Goal: Transaction & Acquisition: Purchase product/service

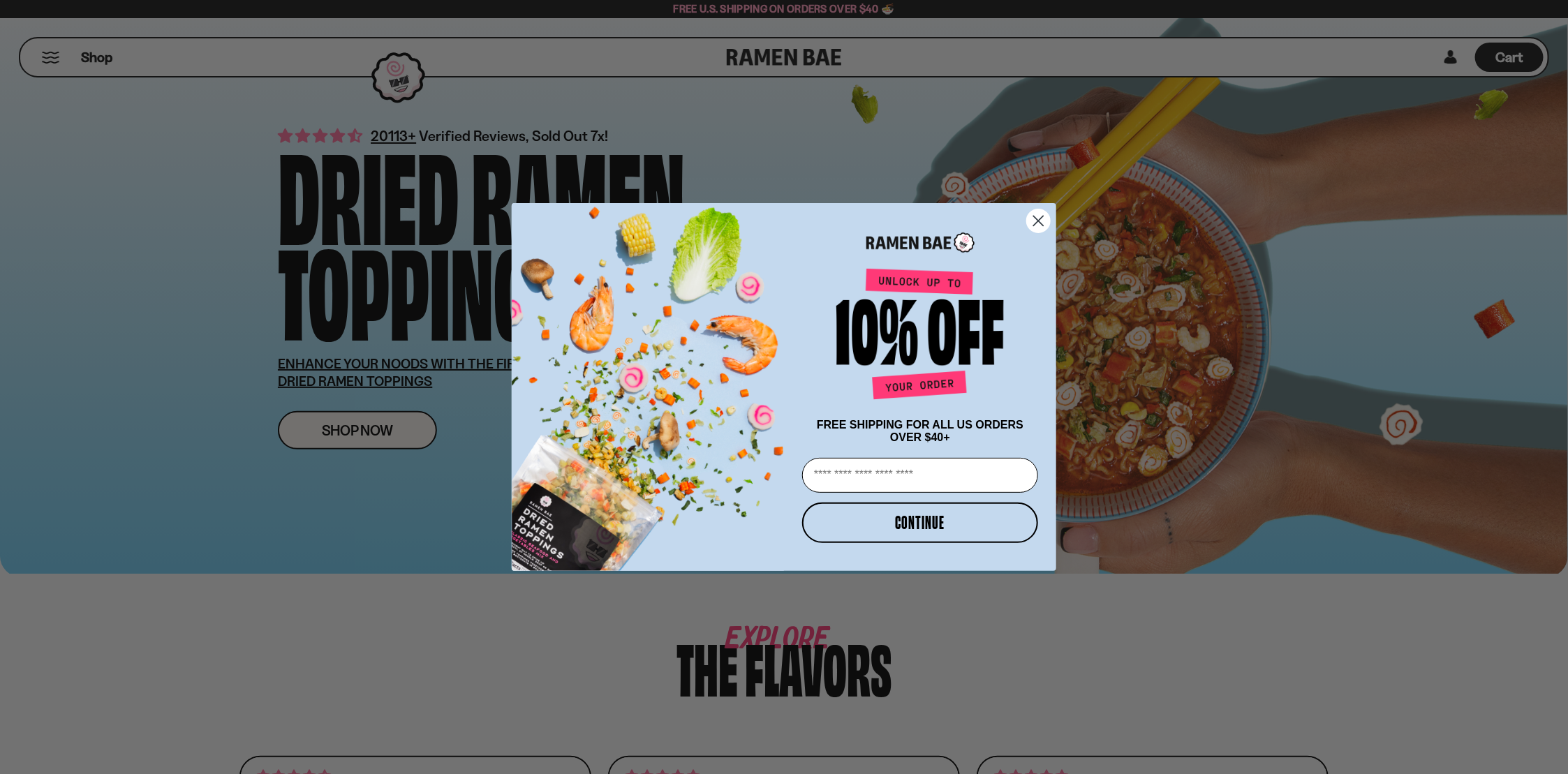
click at [1029, 219] on circle "Close dialog" at bounding box center [1038, 221] width 23 height 23
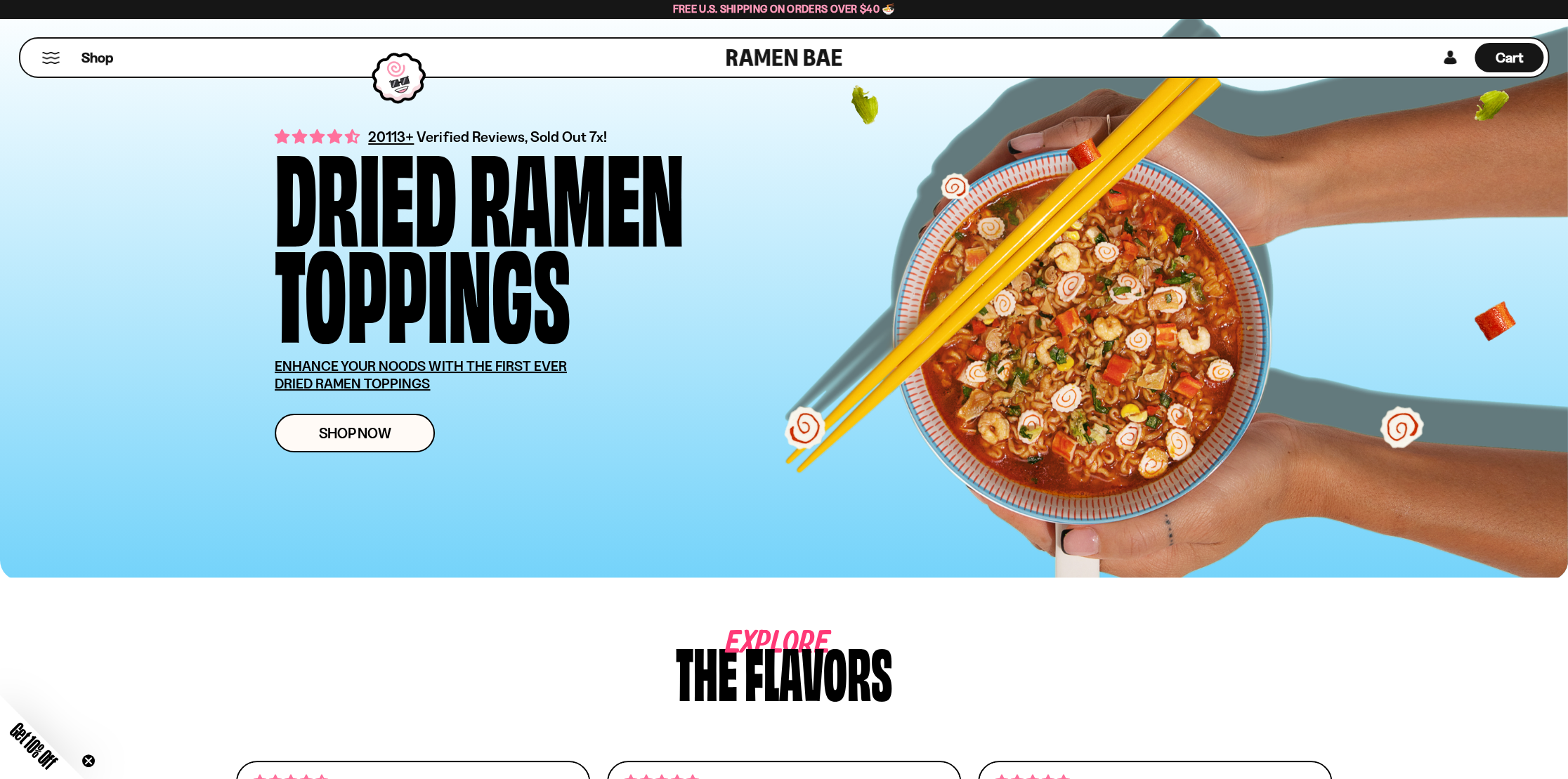
click at [55, 56] on button "Mobile Menu Trigger" at bounding box center [50, 58] width 19 height 12
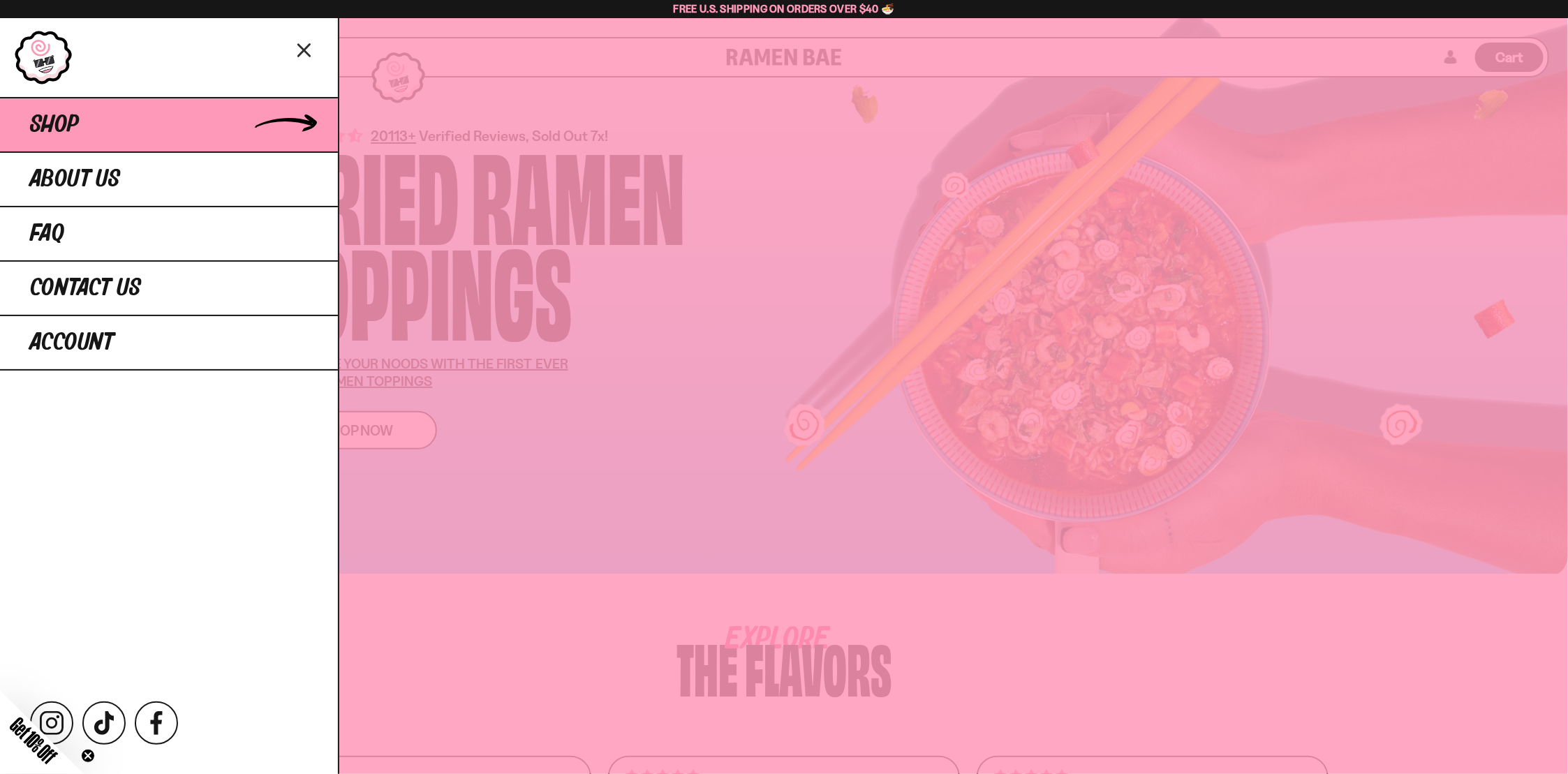
click at [67, 131] on span "Shop" at bounding box center [55, 125] width 49 height 25
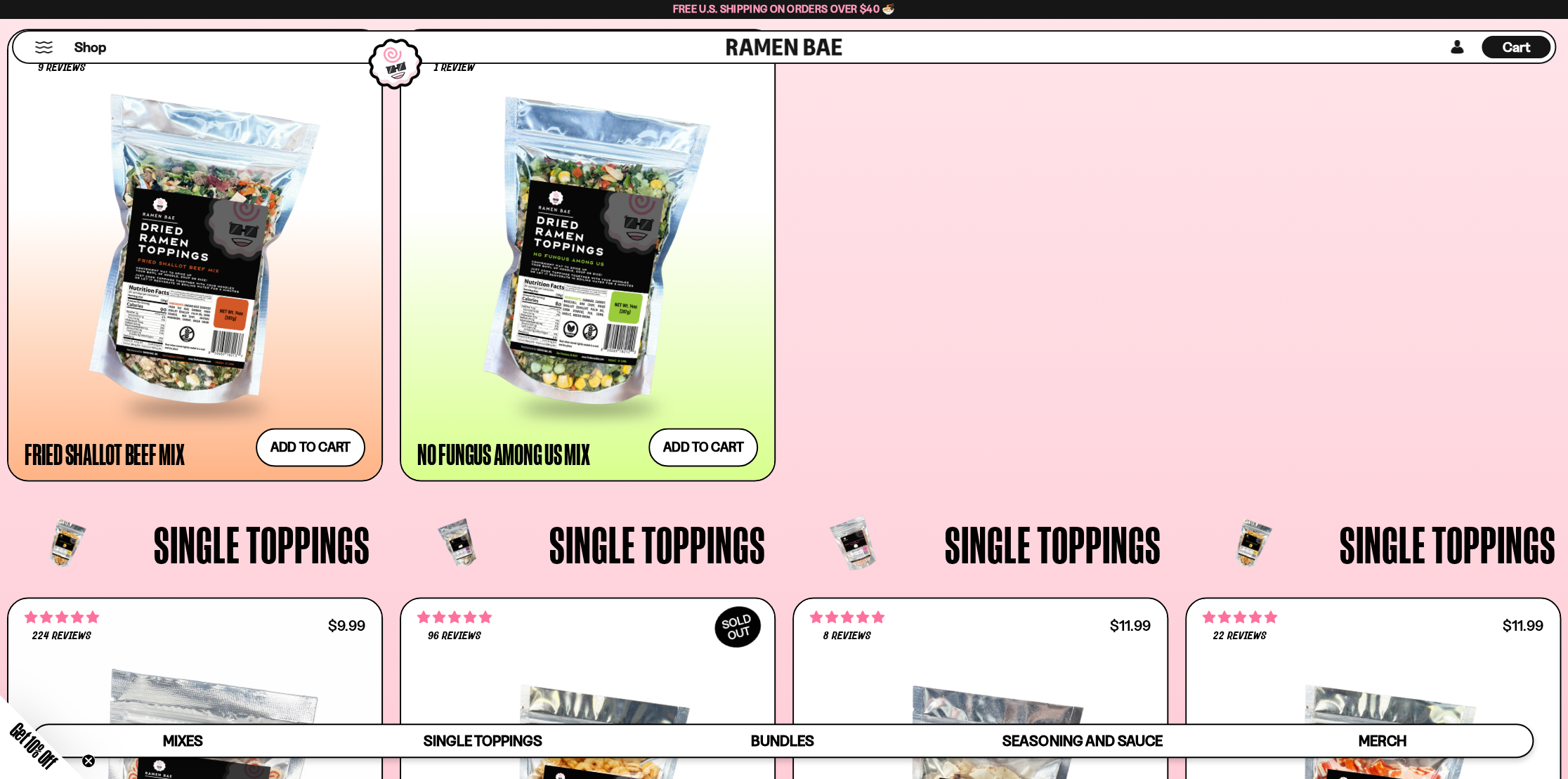
scroll to position [656, 0]
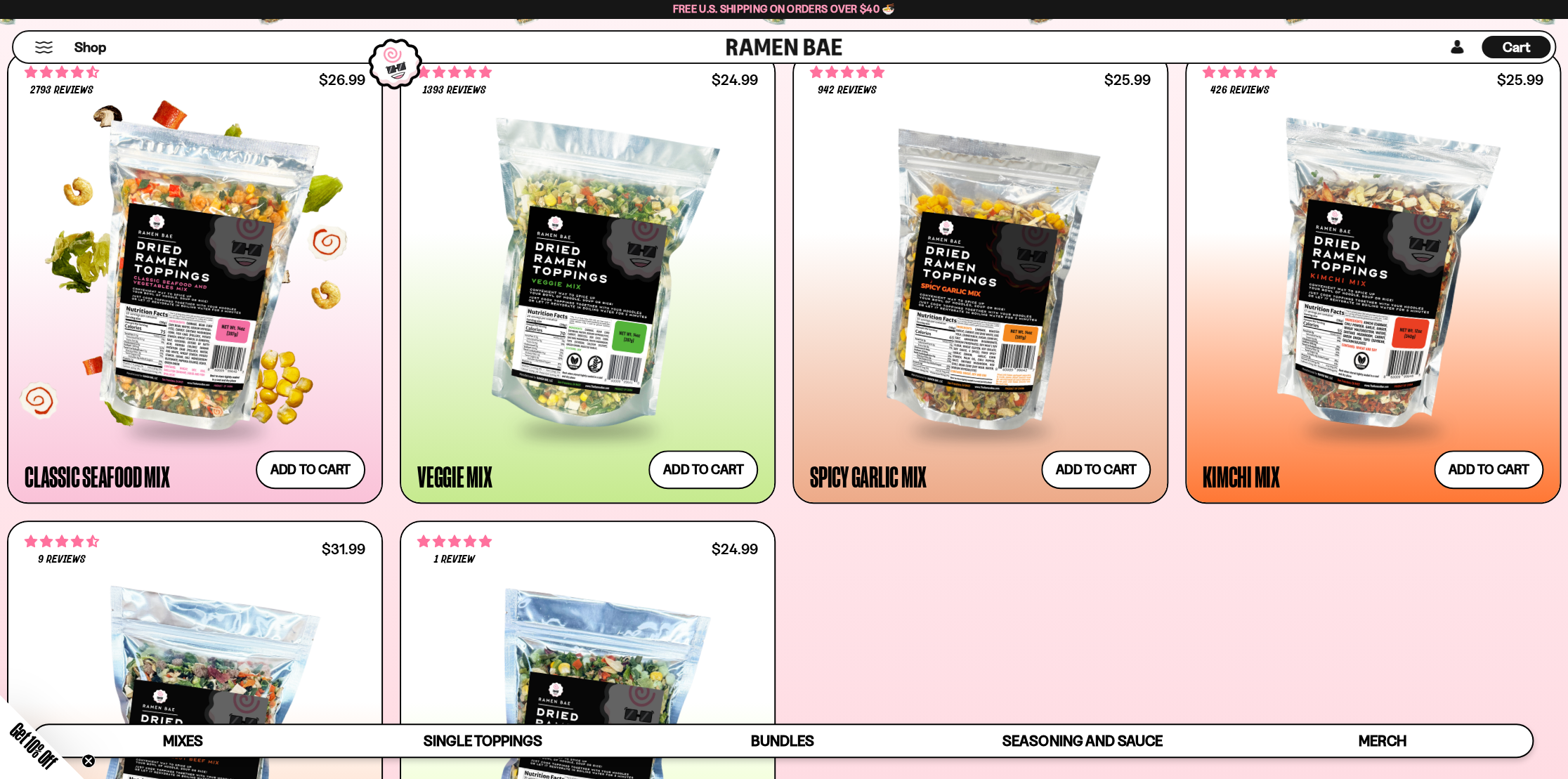
click at [207, 272] on div at bounding box center [194, 279] width 341 height 299
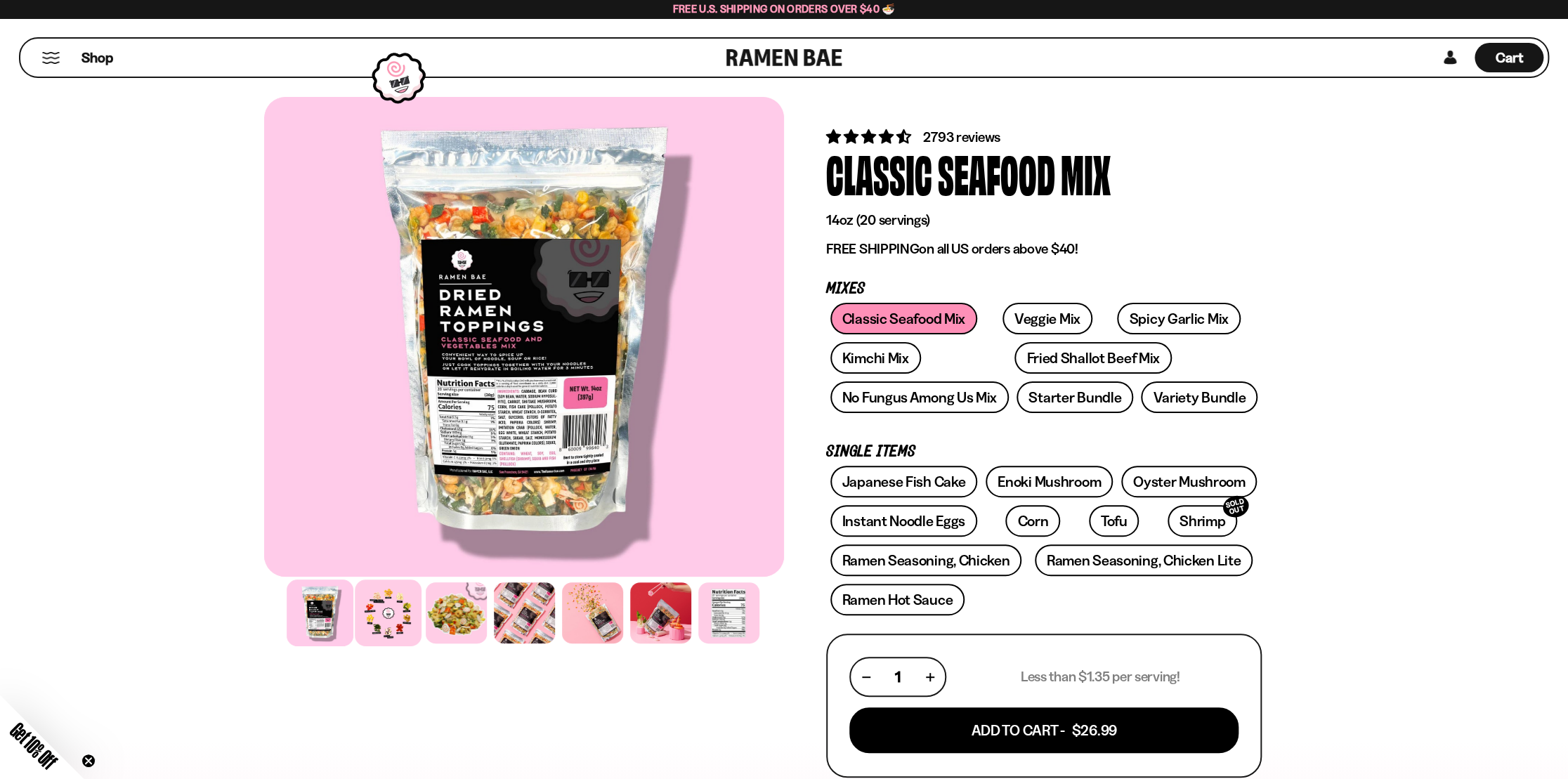
click at [387, 610] on div at bounding box center [388, 613] width 67 height 67
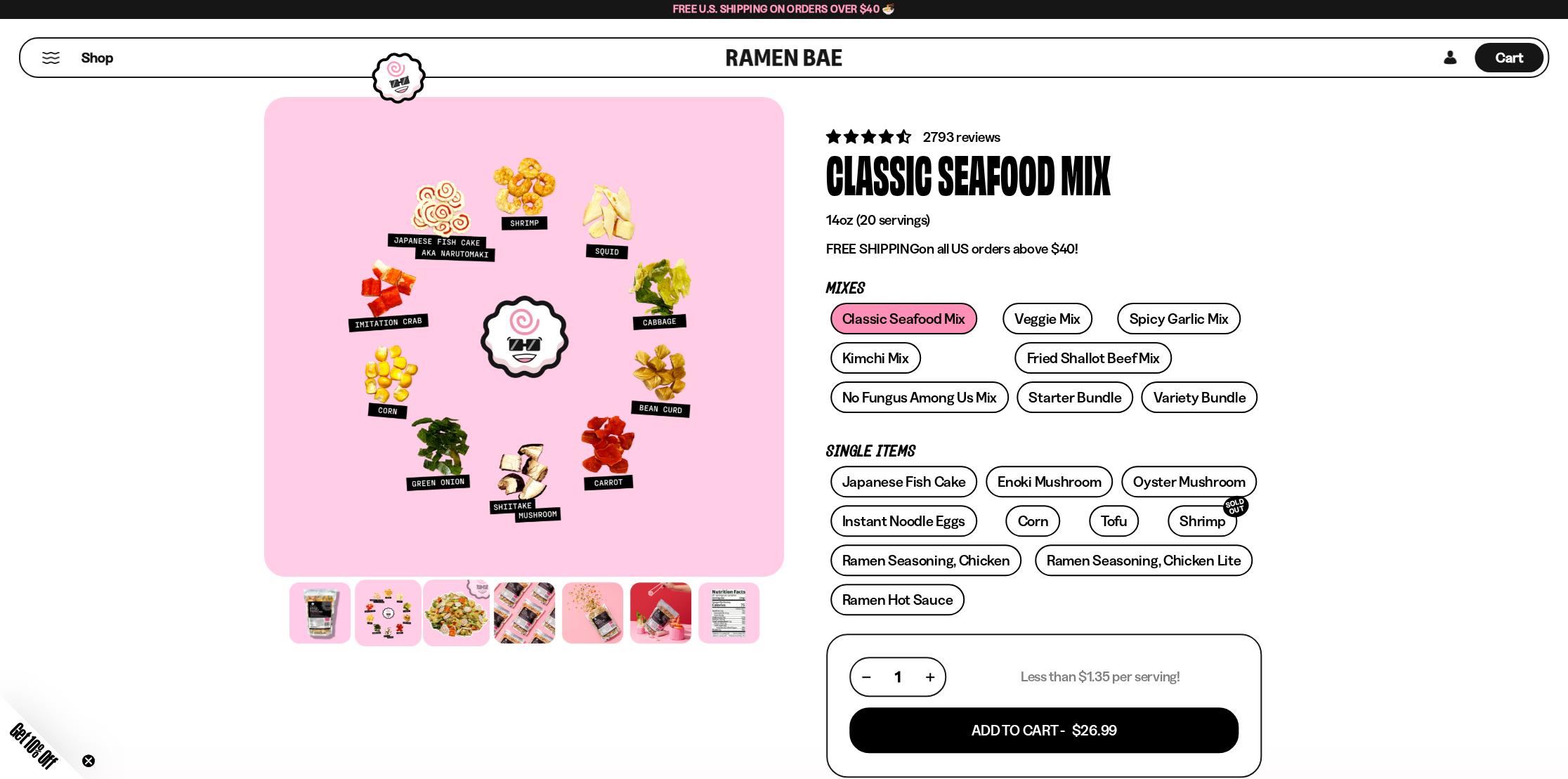
click at [457, 630] on div at bounding box center [456, 613] width 67 height 67
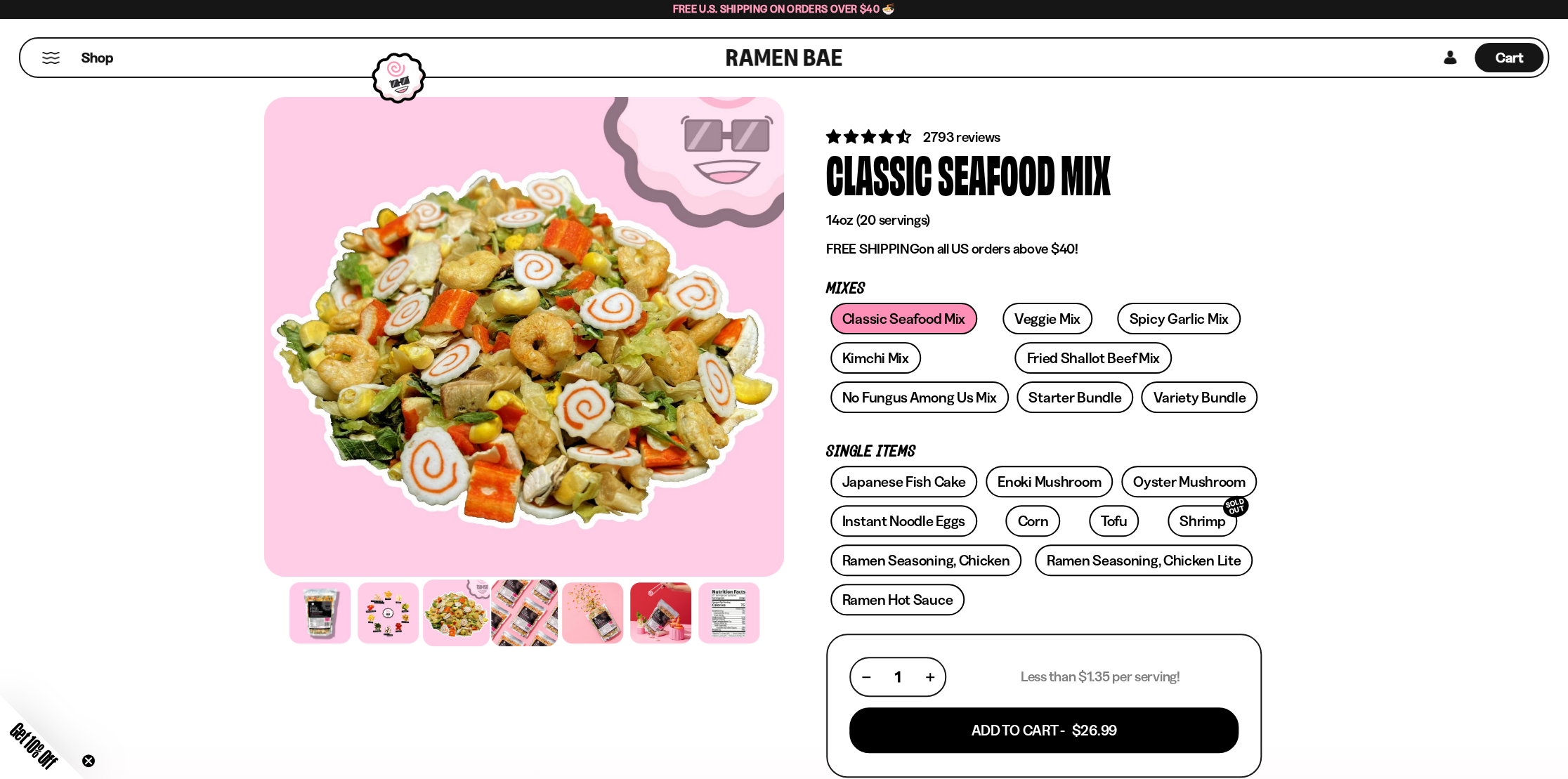
click at [516, 622] on div at bounding box center [524, 613] width 67 height 67
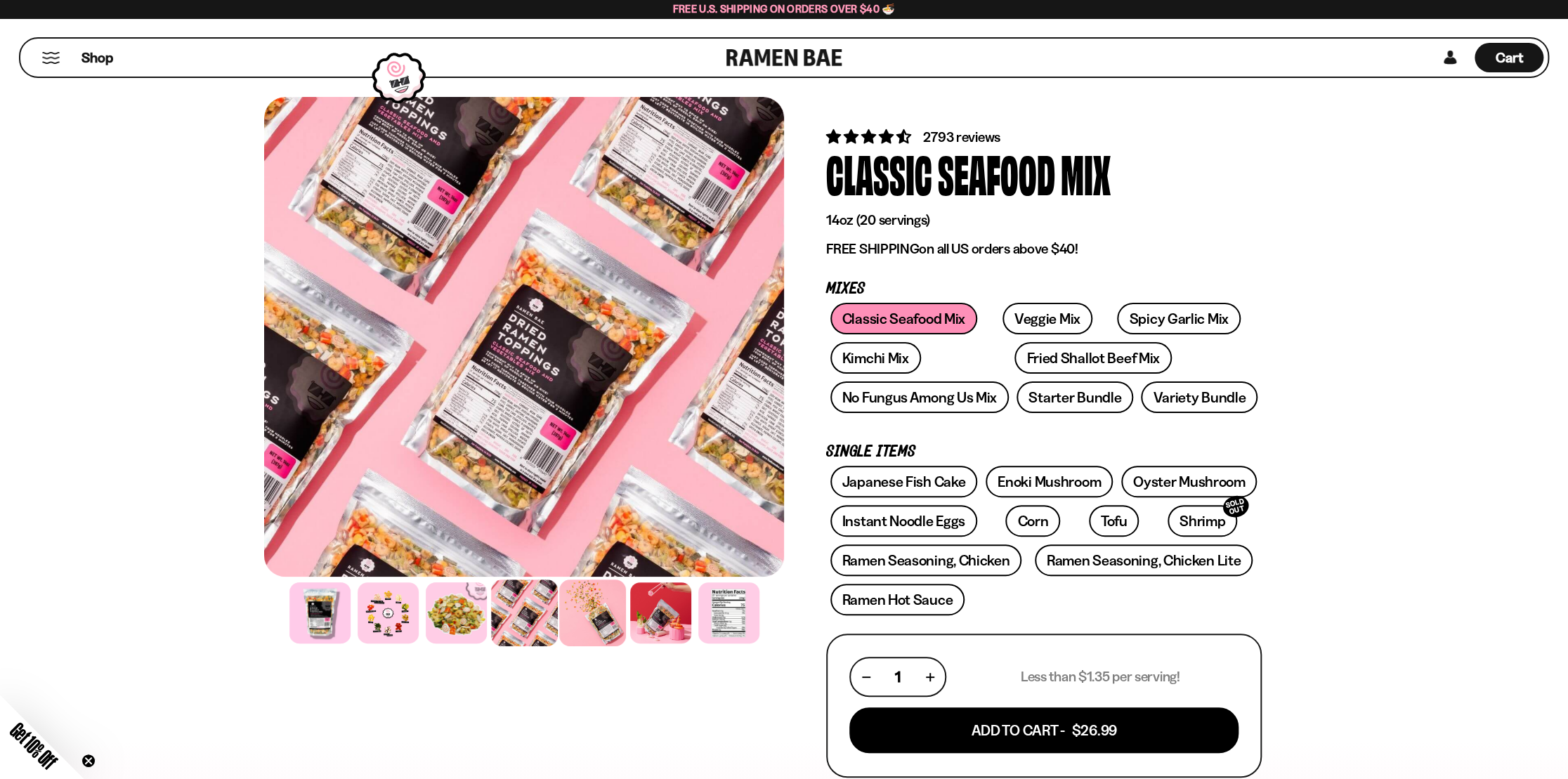
click at [584, 621] on div at bounding box center [592, 613] width 67 height 67
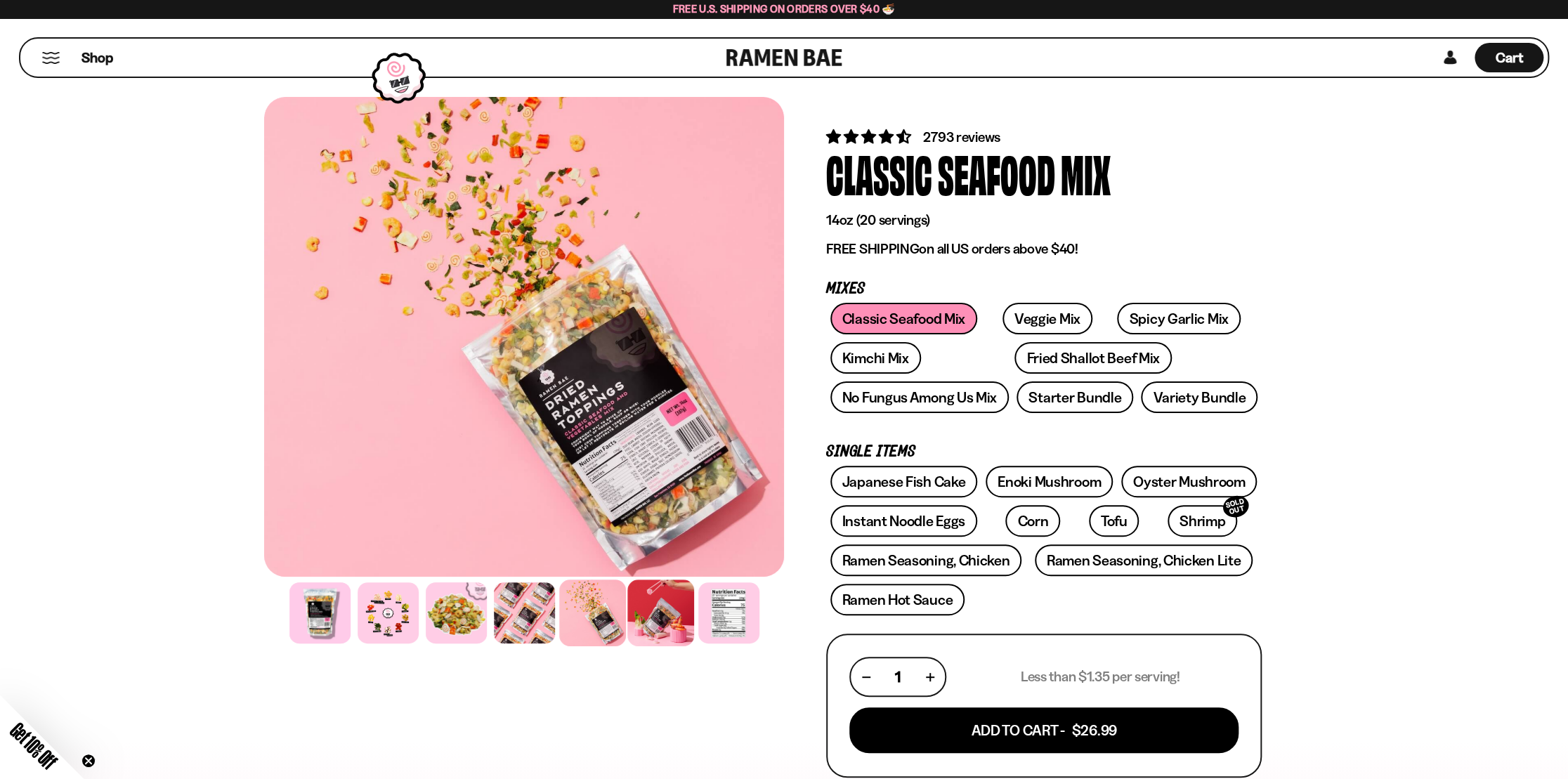
click at [650, 622] on div at bounding box center [661, 613] width 67 height 67
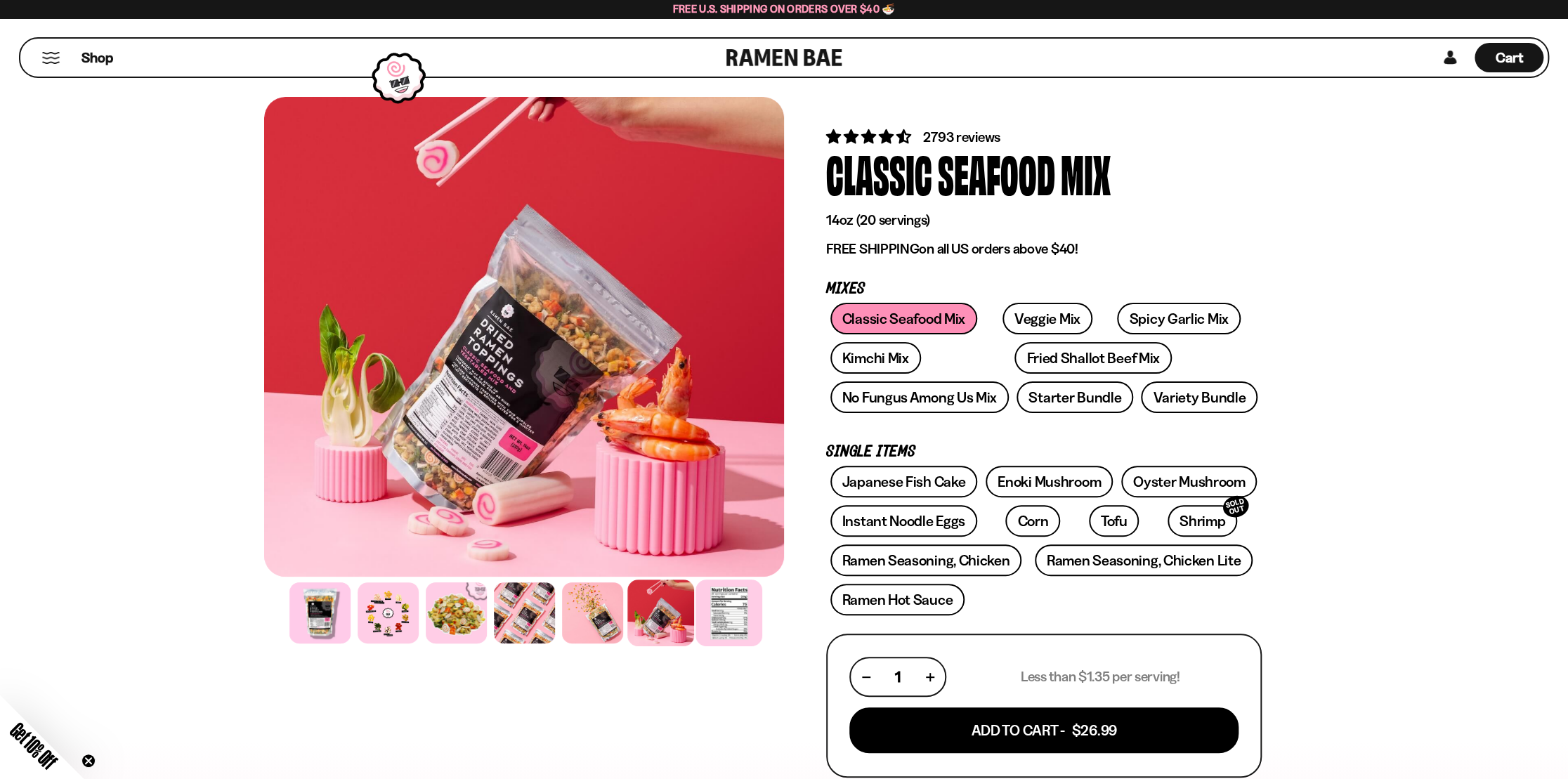
click at [740, 615] on div at bounding box center [728, 613] width 67 height 67
